Goal: Find specific page/section: Find specific page/section

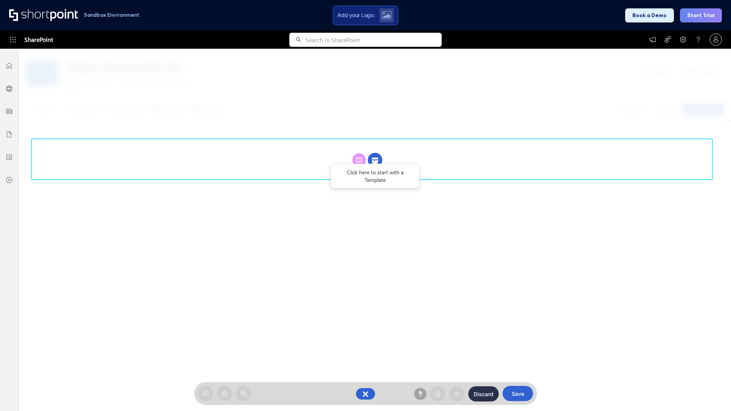
click at [375, 160] on circle at bounding box center [375, 160] width 14 height 14
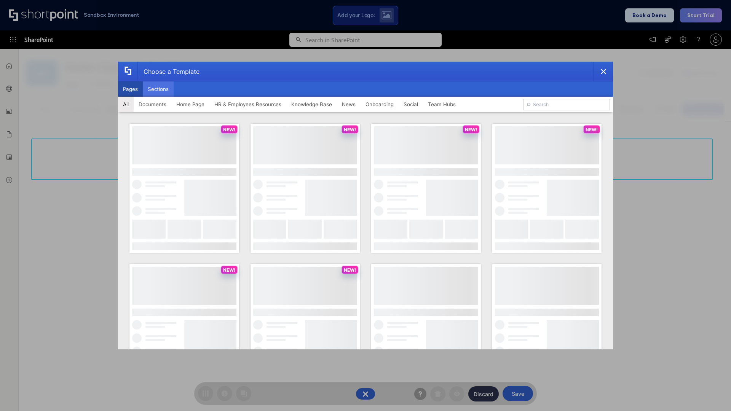
click at [158, 89] on button "Sections" at bounding box center [158, 88] width 31 height 15
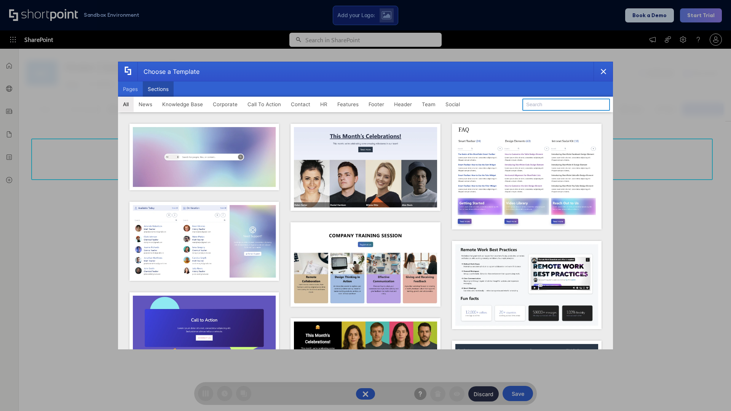
type input "Footer 6"
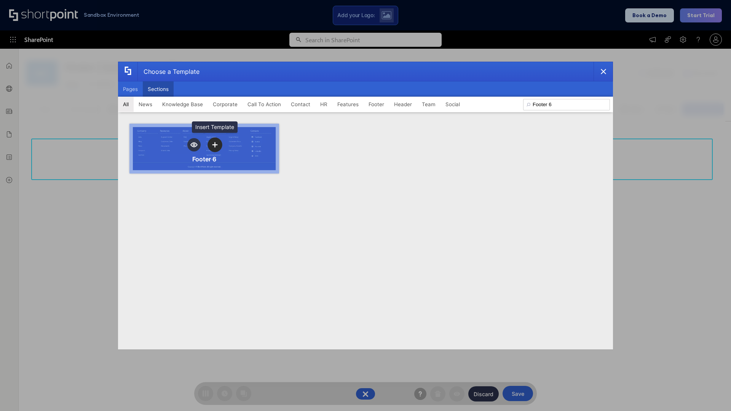
click at [215, 145] on icon "template selector" at bounding box center [214, 144] width 5 height 5
